Goal: Information Seeking & Learning: Learn about a topic

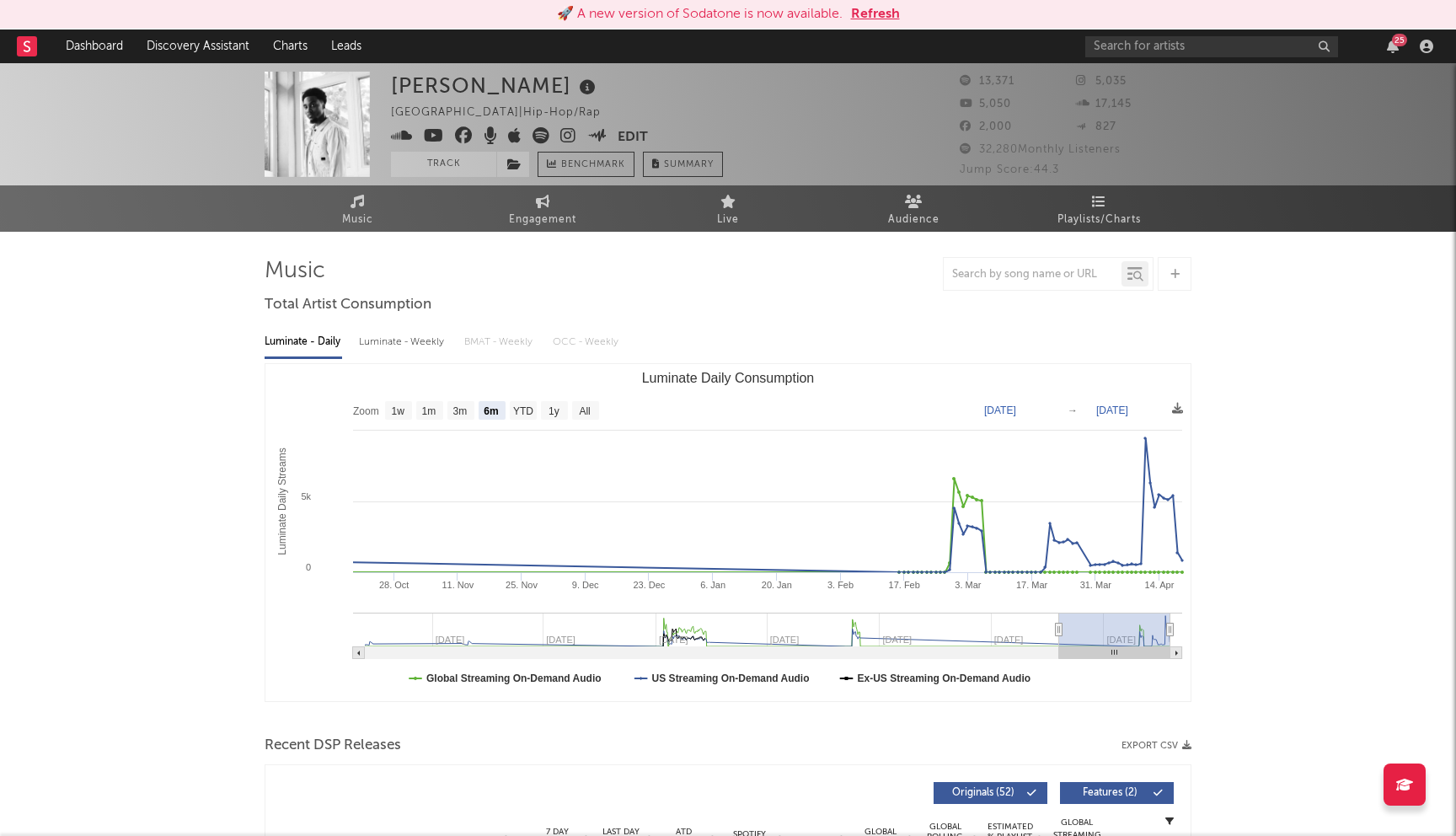
select select "6m"
click at [1124, 60] on div "25" at bounding box center [1262, 46] width 354 height 34
click at [865, 19] on button "Refresh" at bounding box center [875, 14] width 49 height 20
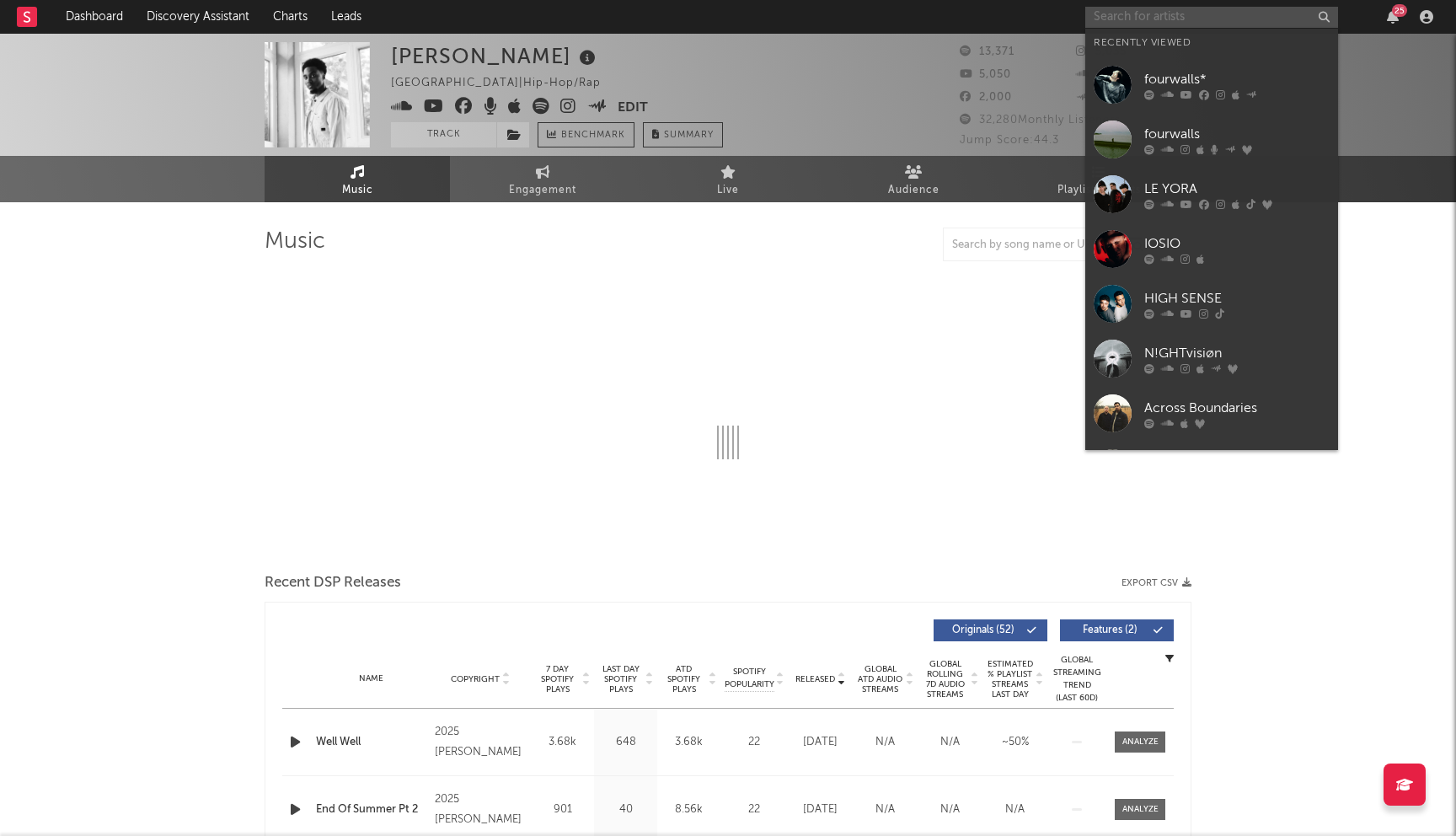
click at [1129, 19] on input "text" at bounding box center [1211, 17] width 253 height 21
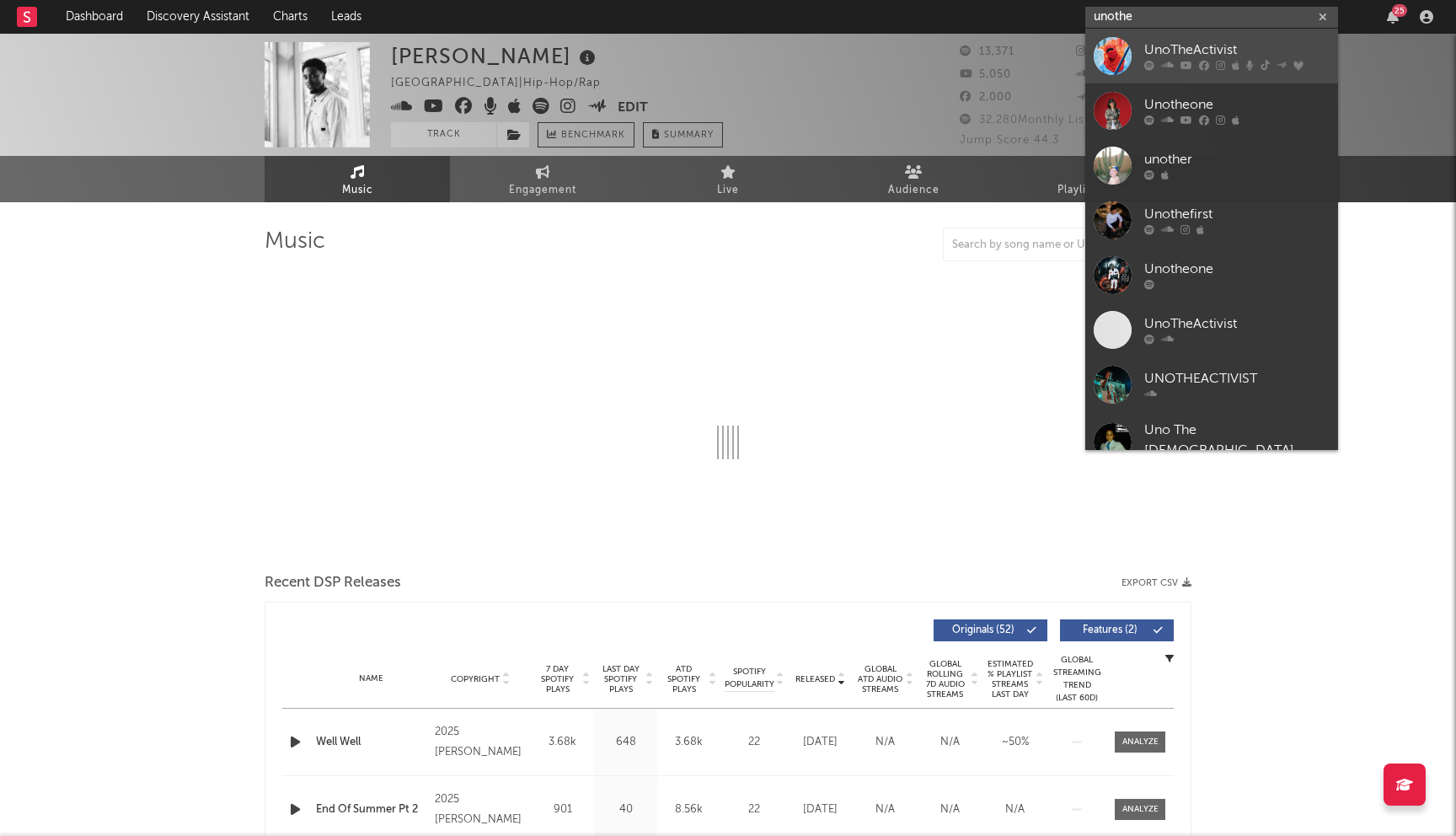
type input "unothe"
click at [1182, 53] on div "UnoTheActivist" at bounding box center [1236, 50] width 185 height 20
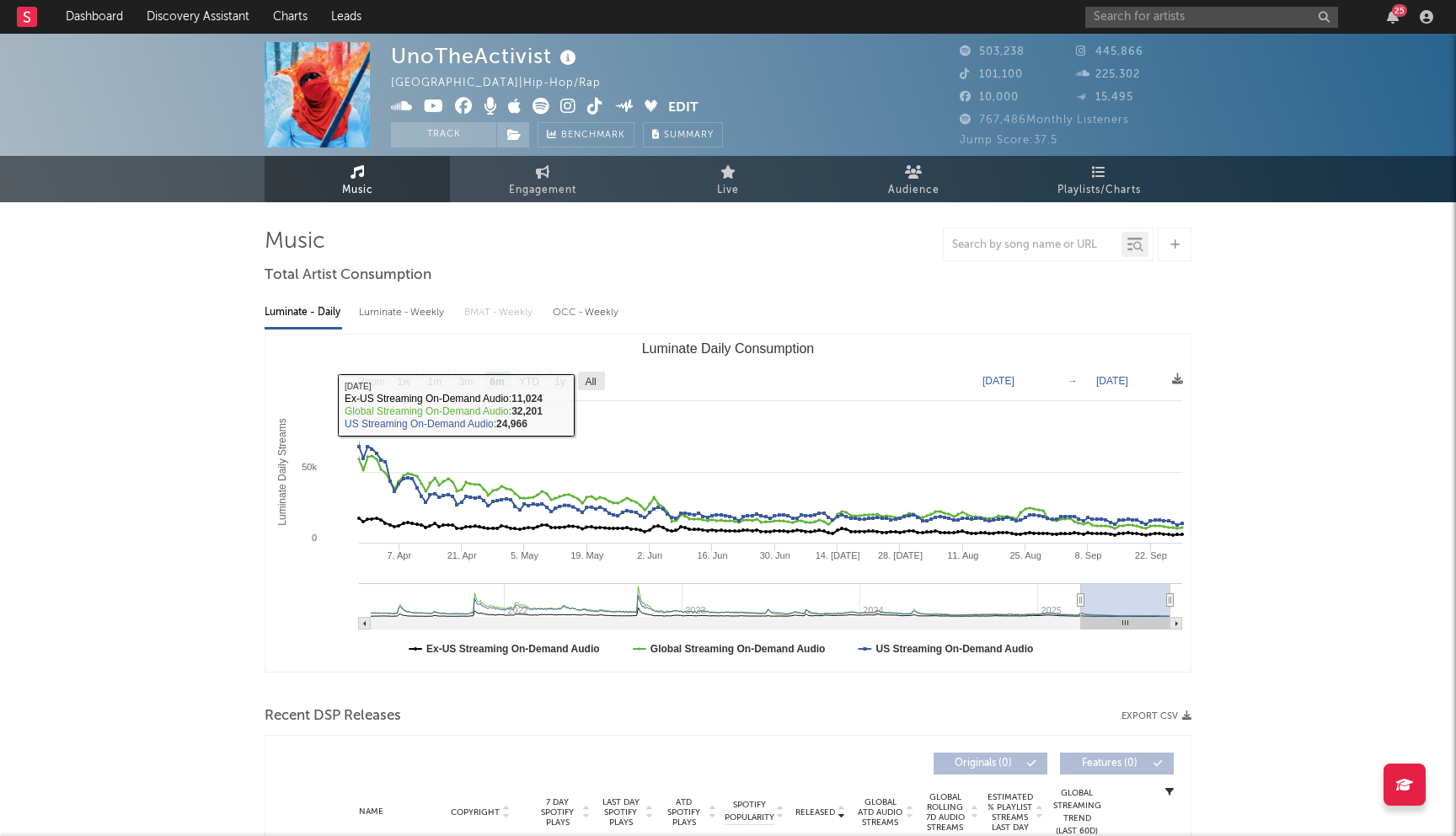
click at [588, 382] on text "All" at bounding box center [590, 382] width 11 height 12
select select "All"
type input "[DATE]"
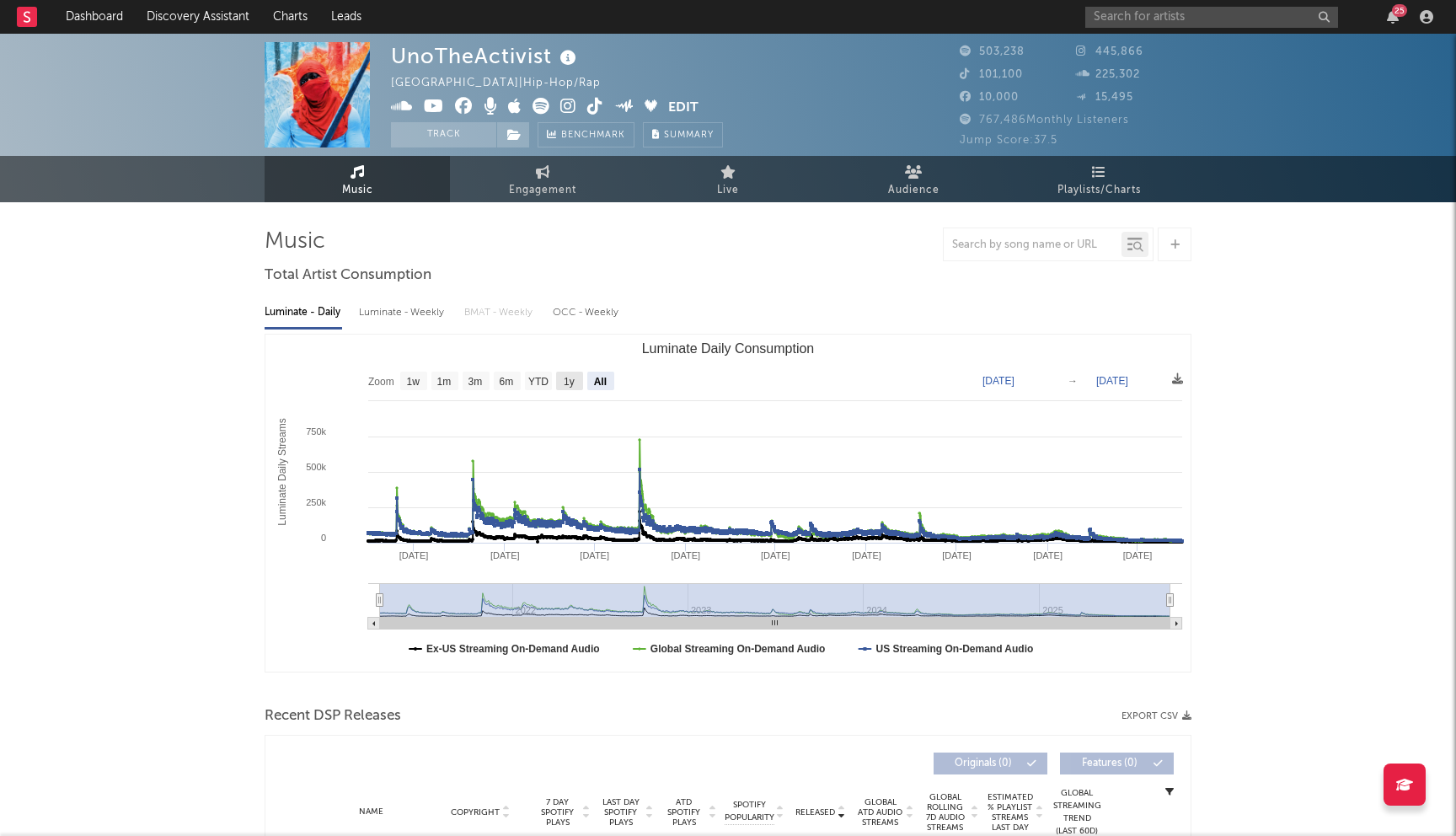
click at [567, 382] on text "1y" at bounding box center [568, 382] width 11 height 12
select select "1y"
type input "[DATE]"
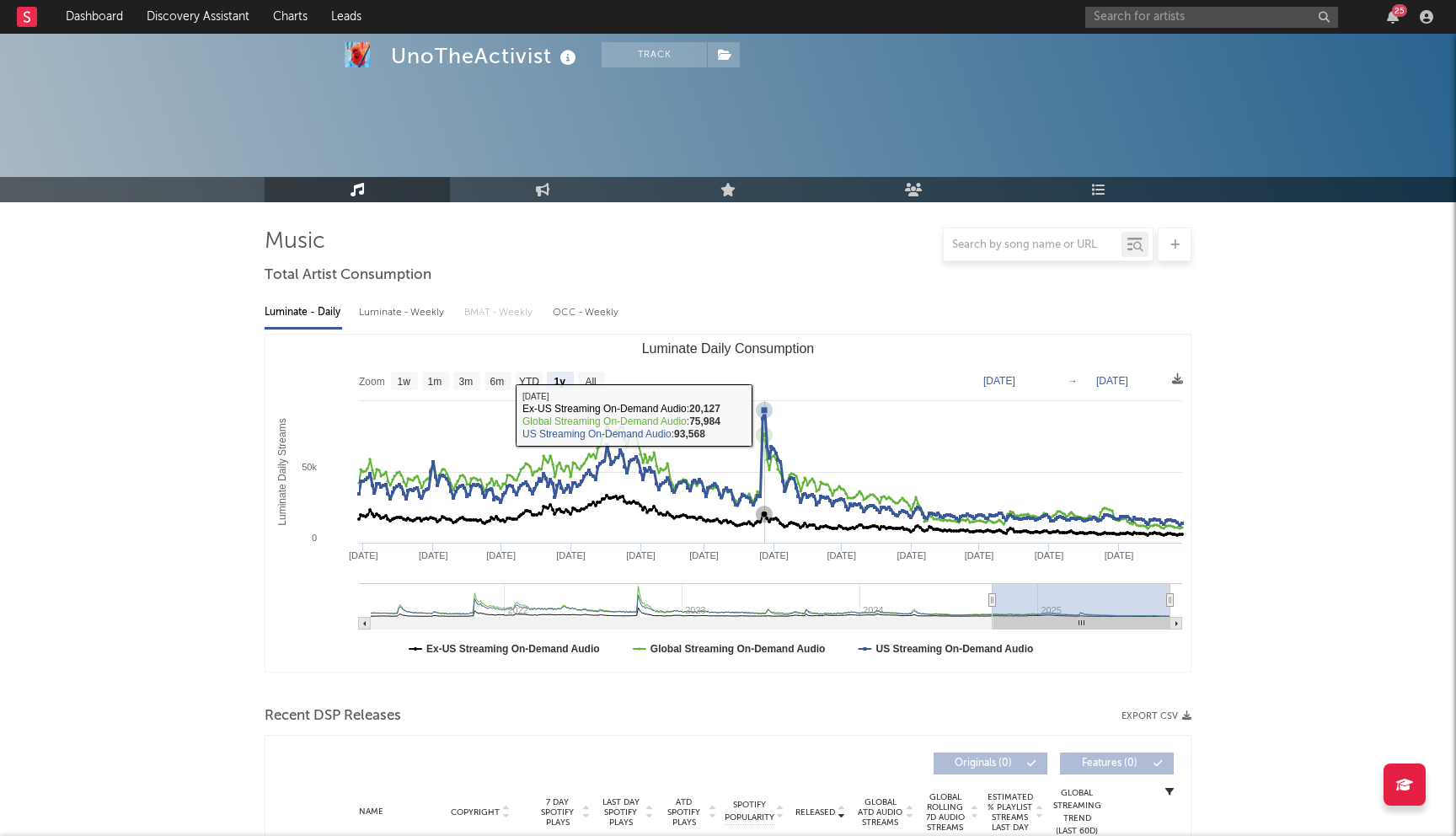
scroll to position [430, 0]
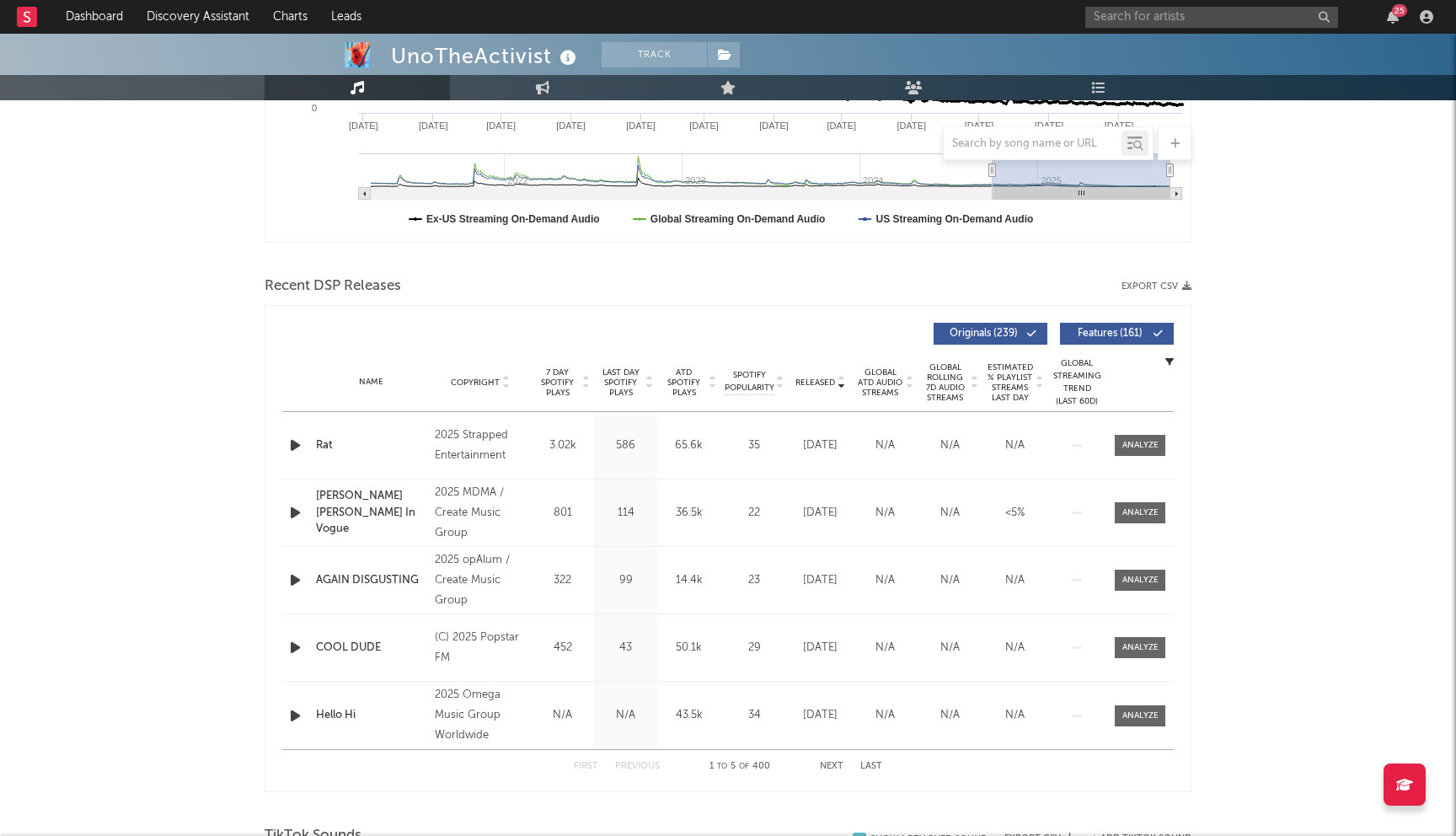
click at [610, 389] on span "Last Day Spotify Plays" at bounding box center [620, 382] width 45 height 30
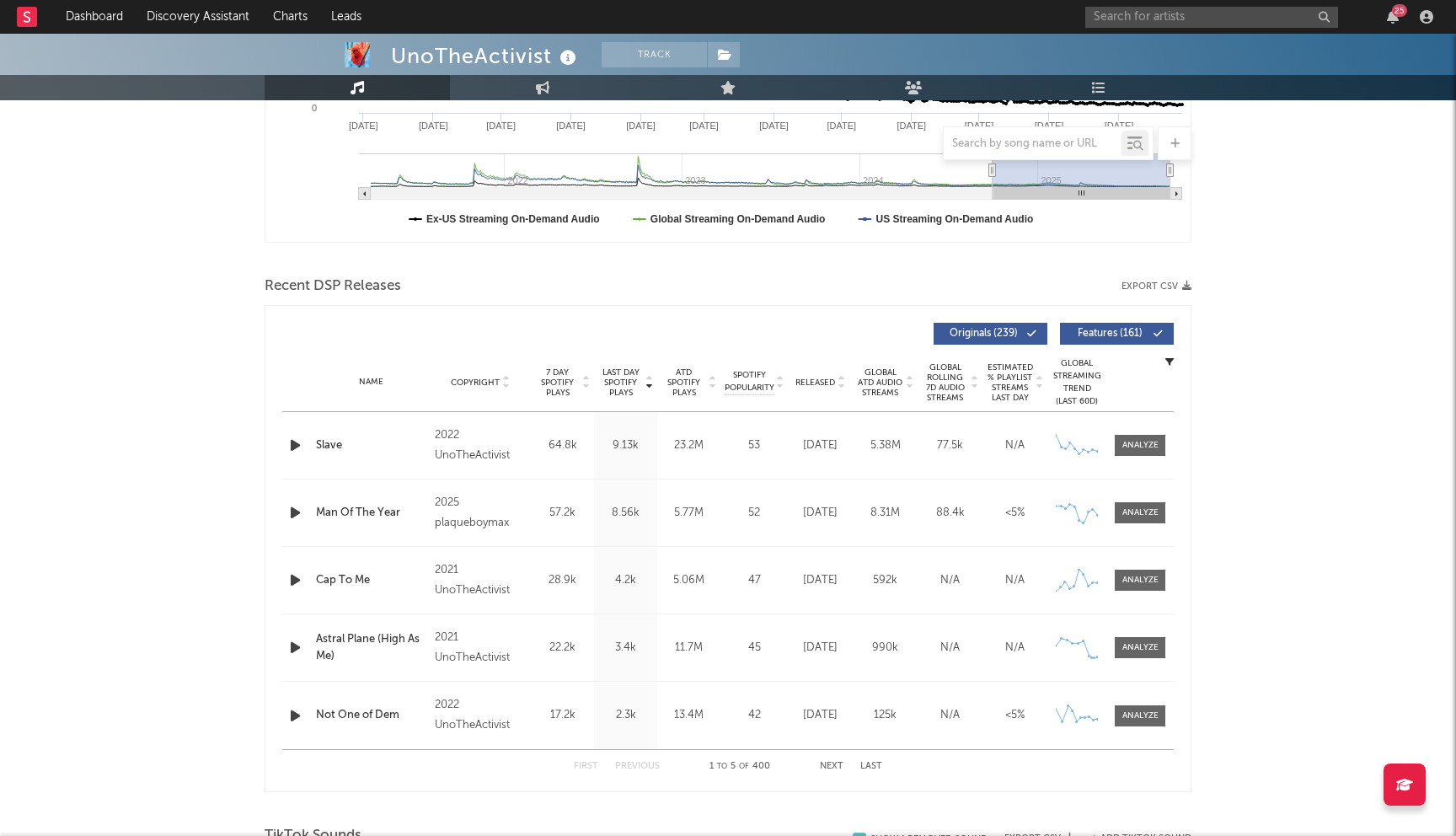
scroll to position [0, 0]
